Goal: Task Accomplishment & Management: Manage account settings

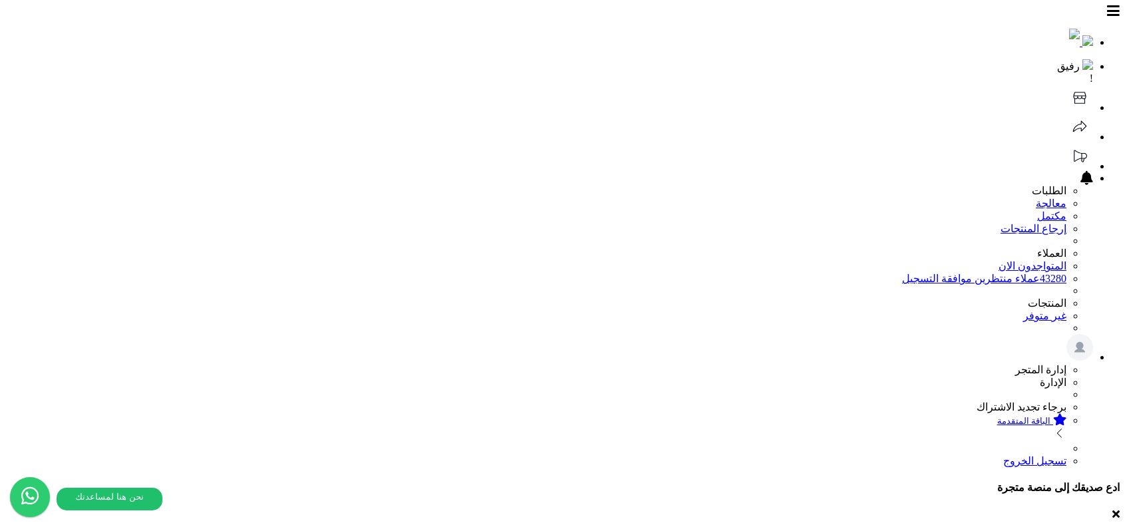
scroll to position [117, 0]
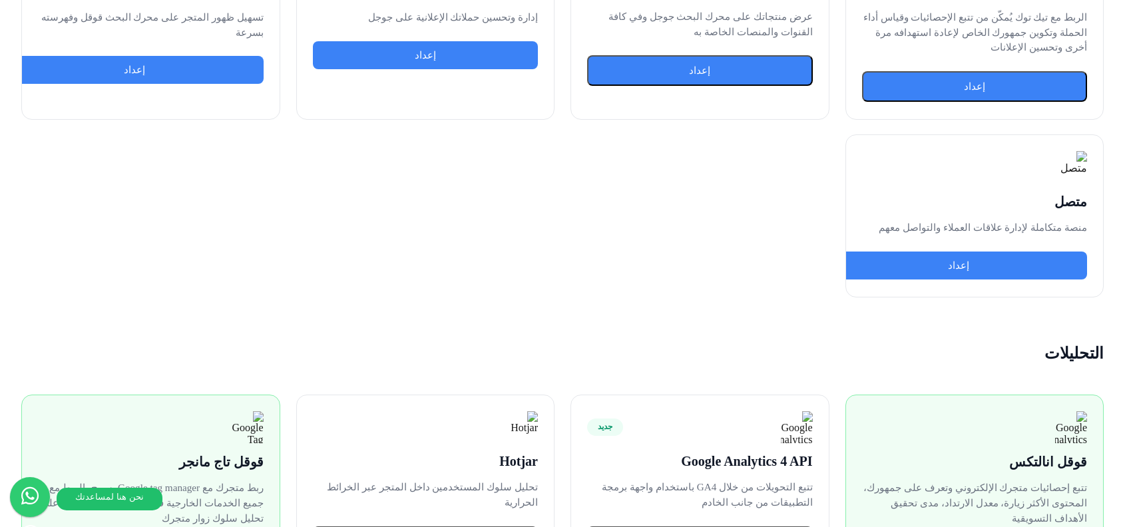
scroll to position [1721, 0]
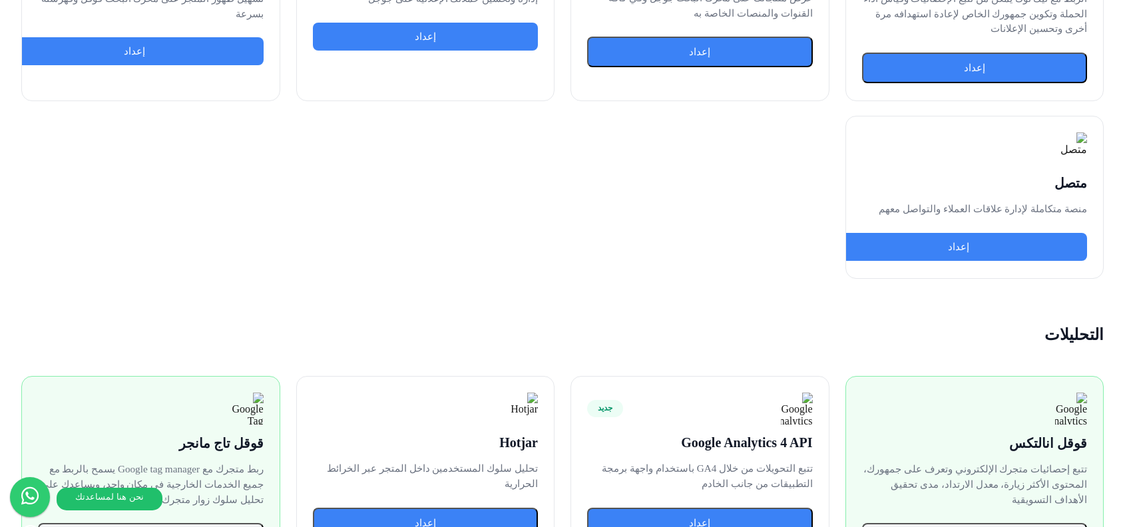
scroll to position [1722, 0]
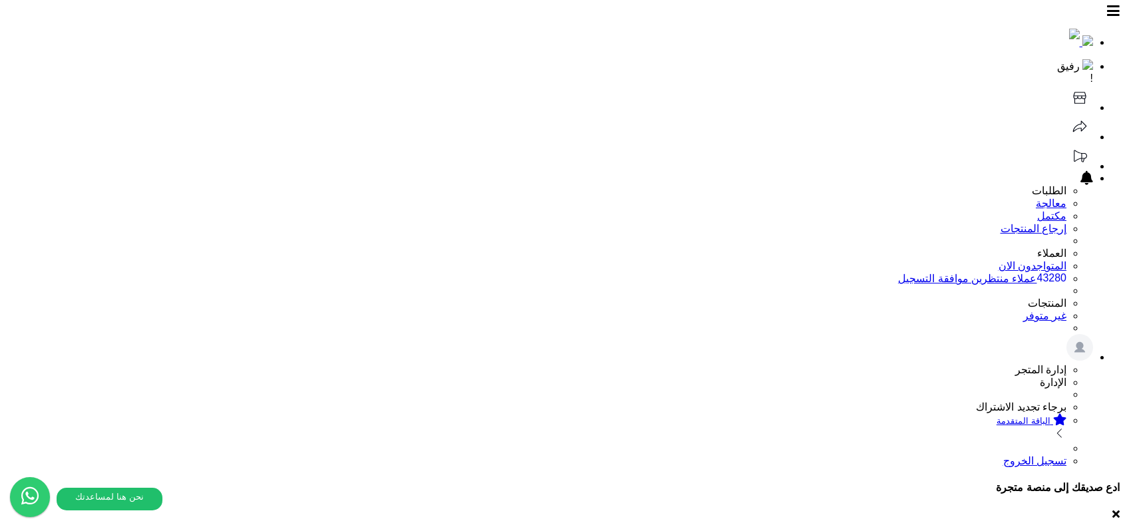
copy h1 "زاتكا"
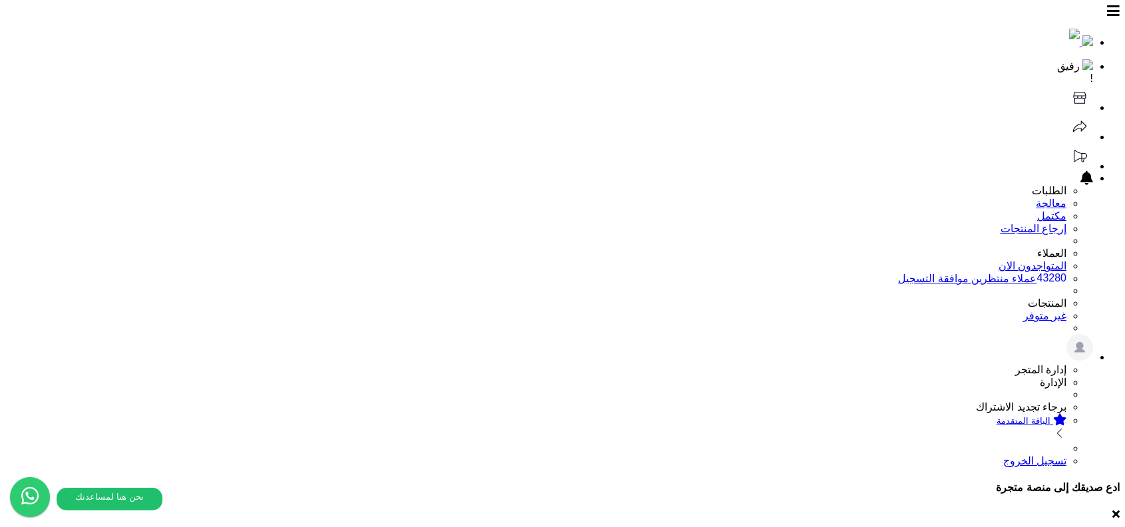
copy h3 "زاتكا"
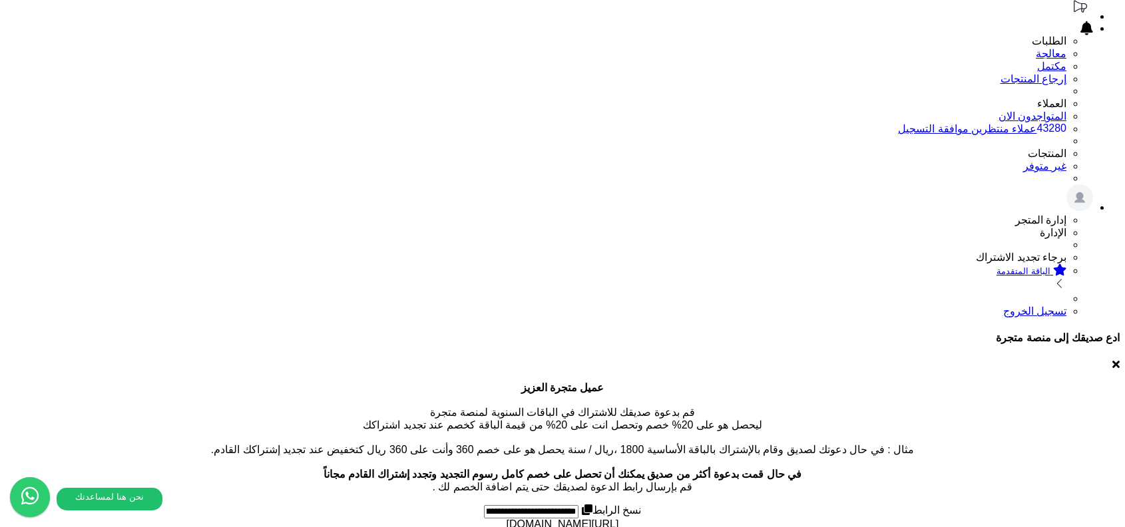
scroll to position [270, 0]
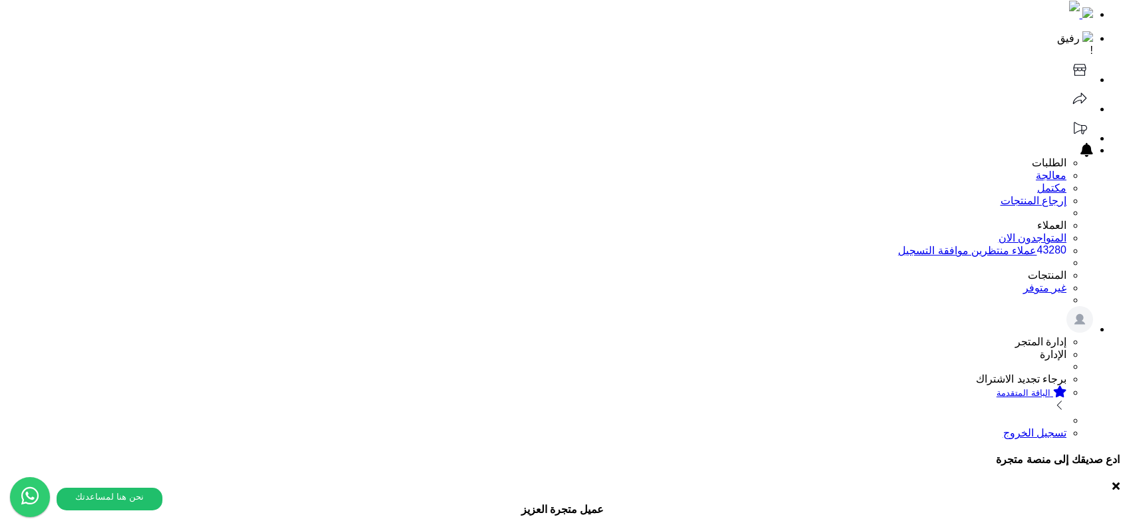
scroll to position [0, 0]
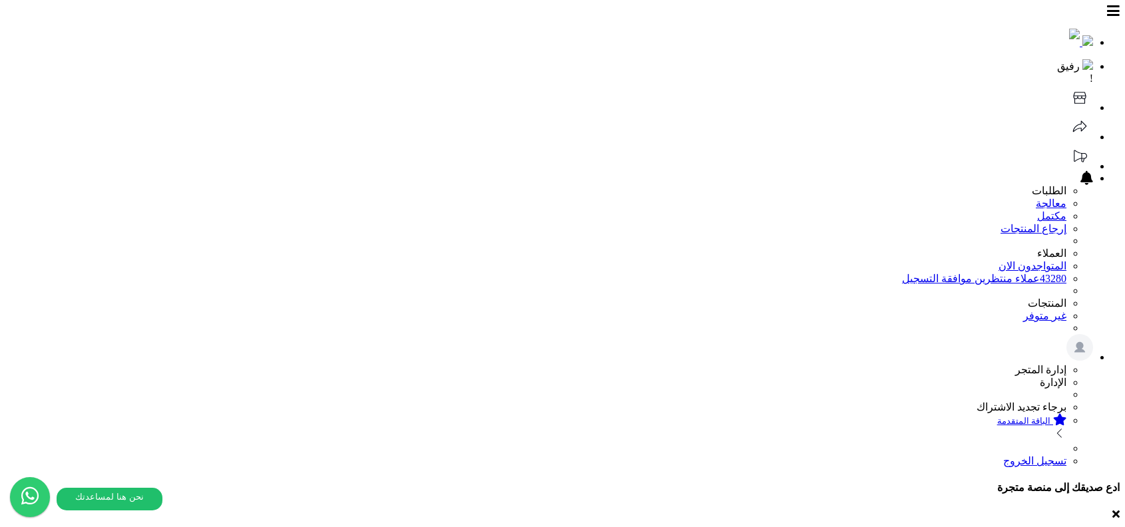
click at [1067, 85] on icon at bounding box center [1080, 98] width 27 height 27
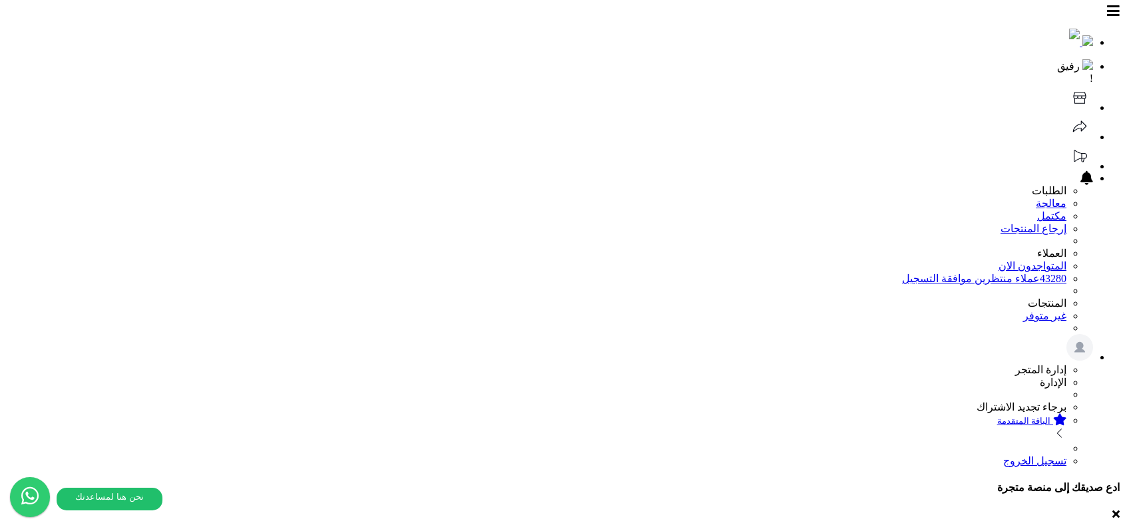
click at [1067, 85] on icon at bounding box center [1080, 98] width 27 height 27
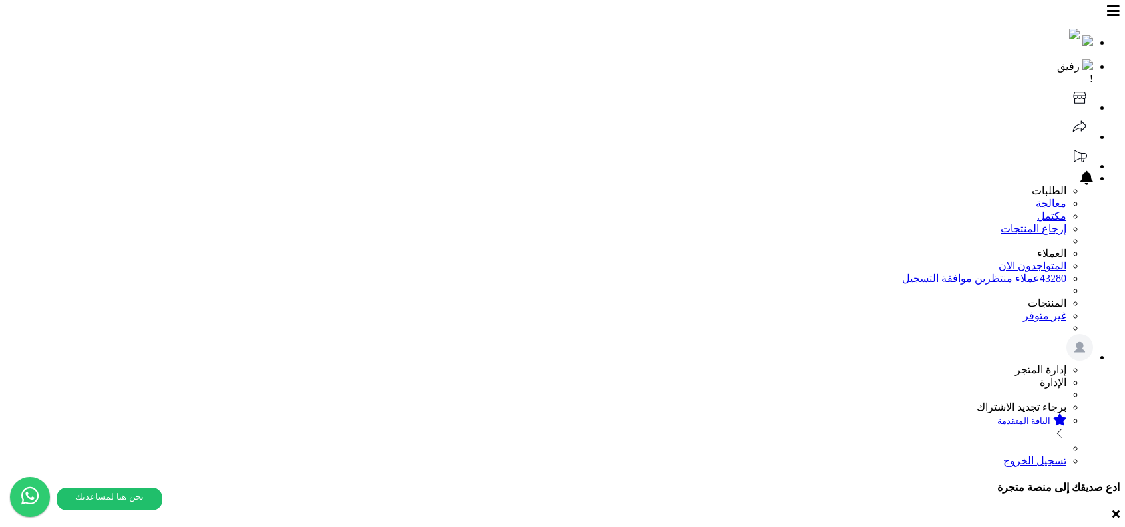
click at [1067, 85] on icon at bounding box center [1080, 98] width 27 height 27
